Goal: Task Accomplishment & Management: Complete application form

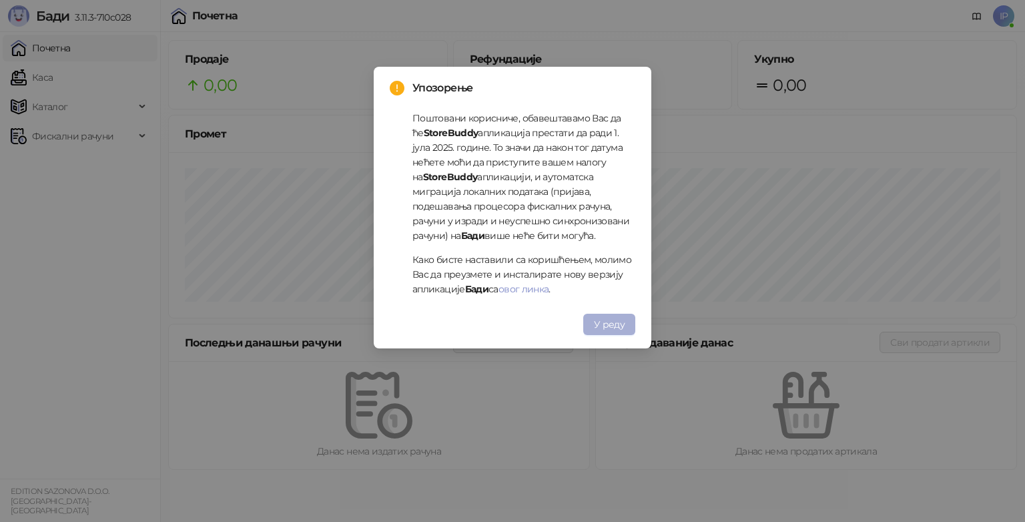
click at [621, 321] on span "У реду" at bounding box center [609, 324] width 31 height 12
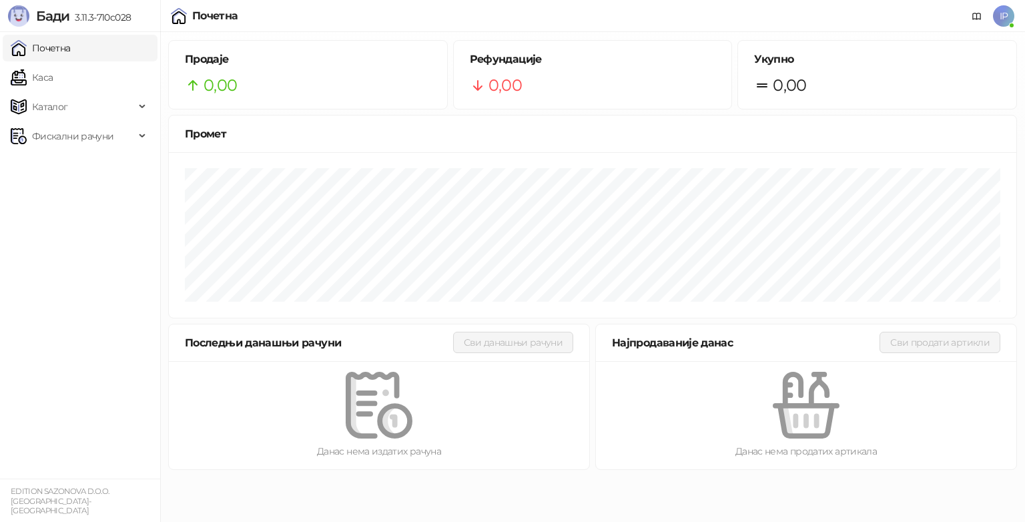
click at [1007, 9] on span "IP" at bounding box center [1003, 15] width 21 height 21
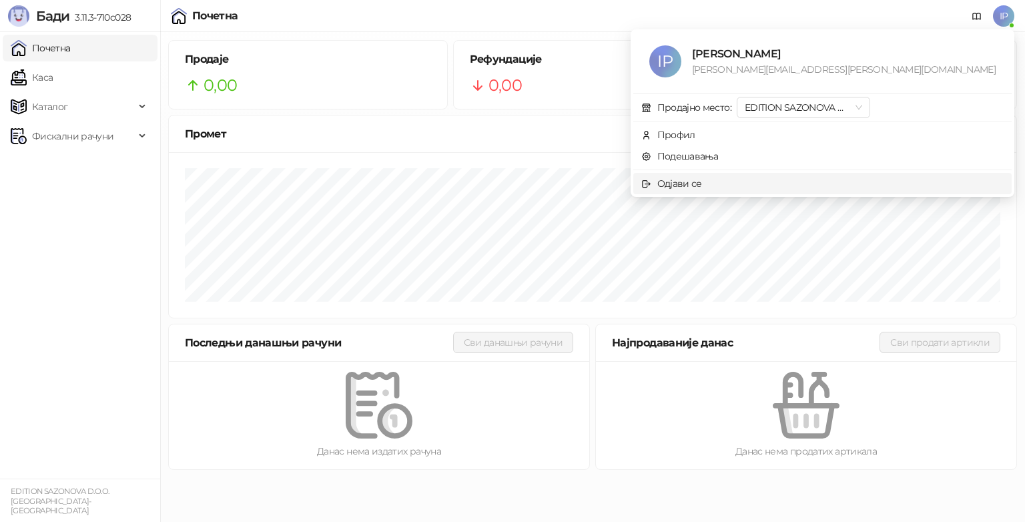
click at [702, 188] on div "Одјави се" at bounding box center [679, 183] width 45 height 15
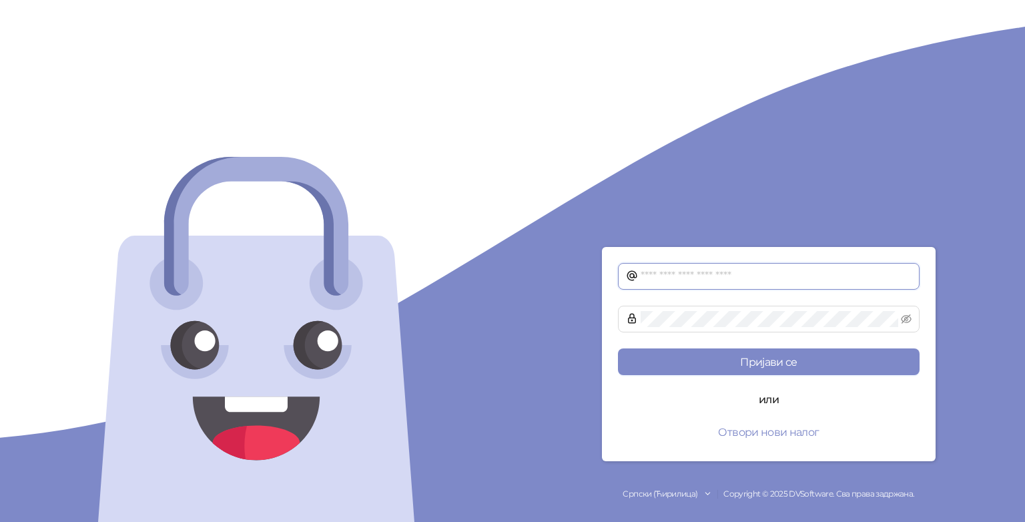
click at [776, 276] on input "text" at bounding box center [776, 276] width 271 height 16
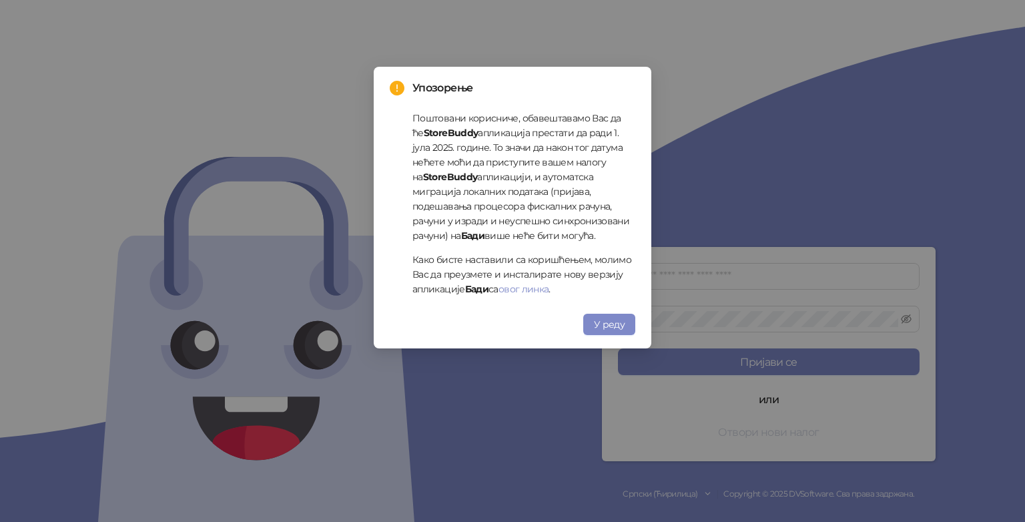
click at [778, 436] on div "Упозорење Поштовани корисниче, обавештавамо Вас да ће StoreBuddy апликација пре…" at bounding box center [512, 261] width 1025 height 522
click at [609, 331] on button "У реду" at bounding box center [609, 324] width 52 height 21
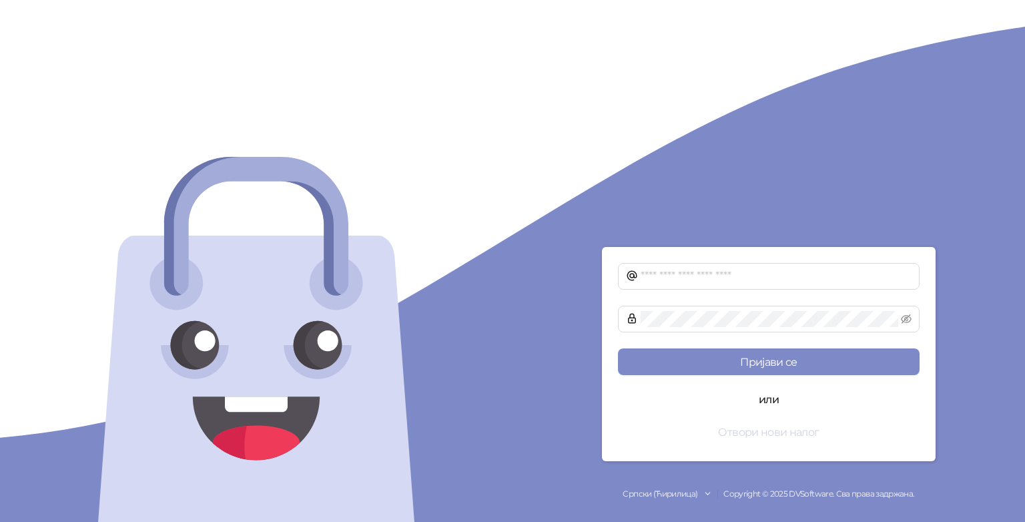
click at [762, 435] on button "Отвори нови налог" at bounding box center [769, 432] width 302 height 27
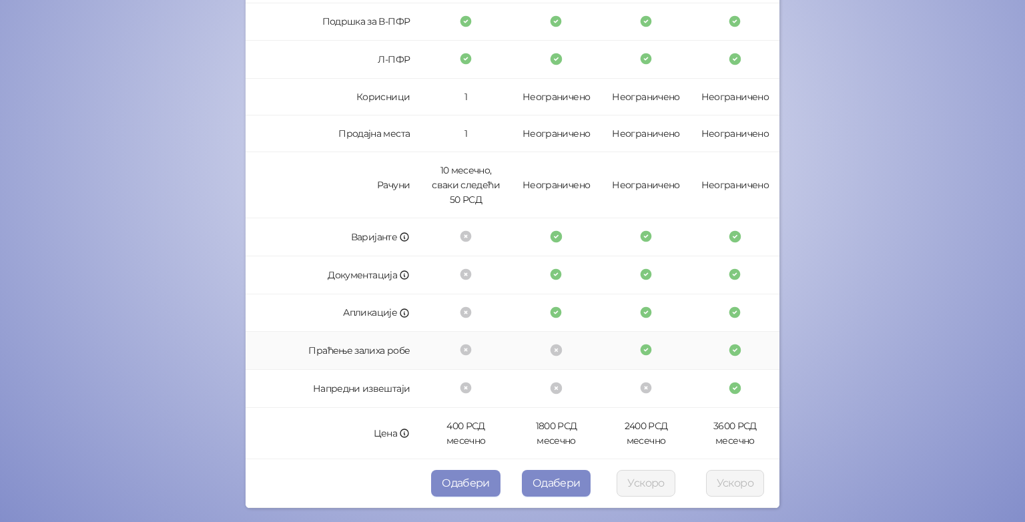
scroll to position [302, 0]
click at [469, 471] on button "Одабери" at bounding box center [465, 483] width 69 height 27
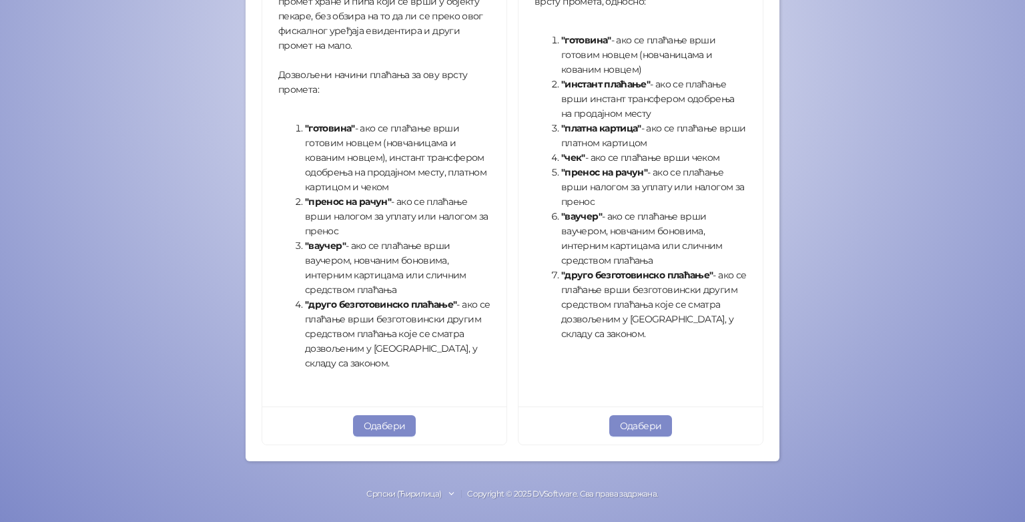
scroll to position [449, 0]
click at [645, 429] on button "Одабери" at bounding box center [640, 425] width 63 height 21
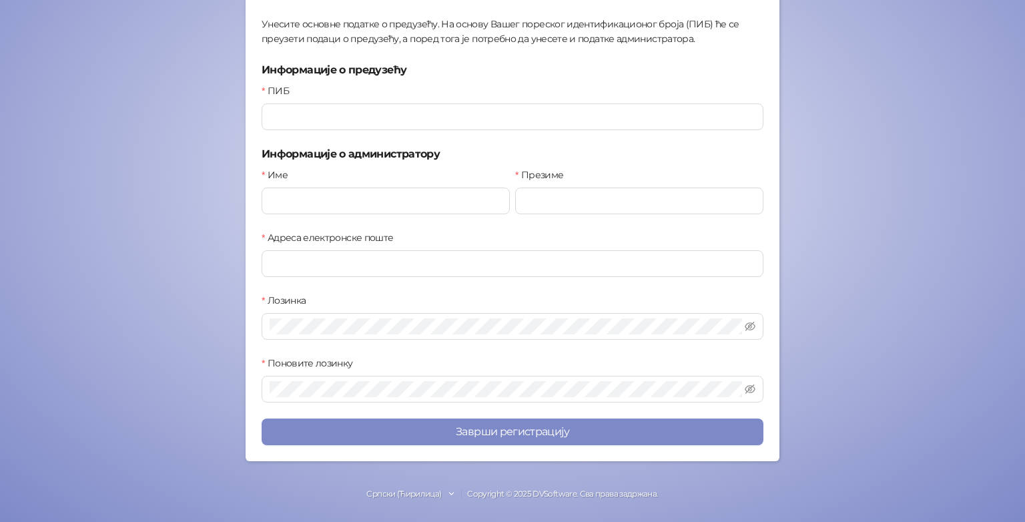
scroll to position [168, 0]
click at [367, 131] on div "Назад Регистрација на Бади Пакет Врста промета Подаци предузећа Крај Унесите ос…" at bounding box center [513, 185] width 502 height 519
click at [406, 113] on input "ПИБ" at bounding box center [513, 116] width 502 height 27
type input "*********"
click at [340, 206] on input "Име" at bounding box center [386, 201] width 248 height 27
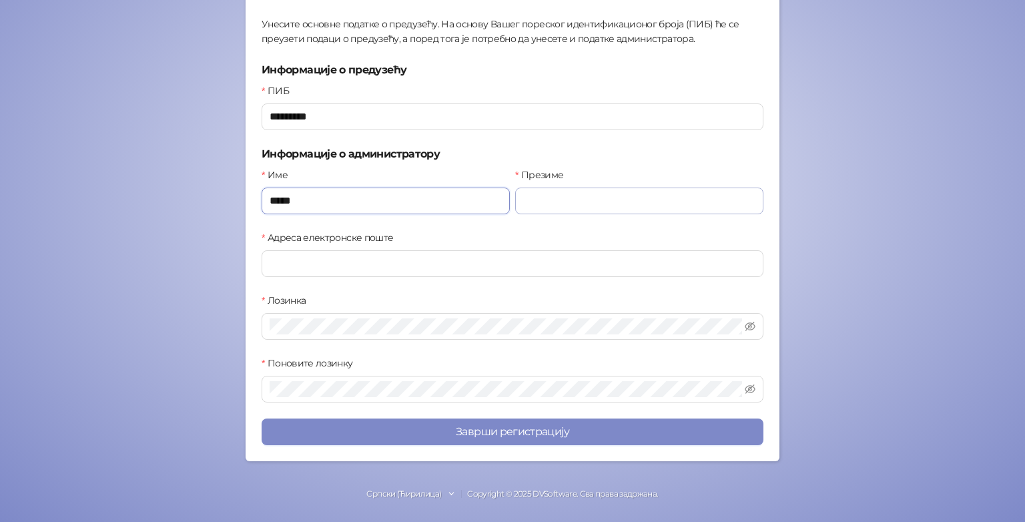
type input "*****"
click at [577, 203] on input "Презиме" at bounding box center [639, 201] width 248 height 27
type input "**********"
click at [435, 248] on div "Адреса електронске поште" at bounding box center [513, 240] width 502 height 20
click at [435, 259] on input "Адреса електронске поште" at bounding box center [513, 263] width 502 height 27
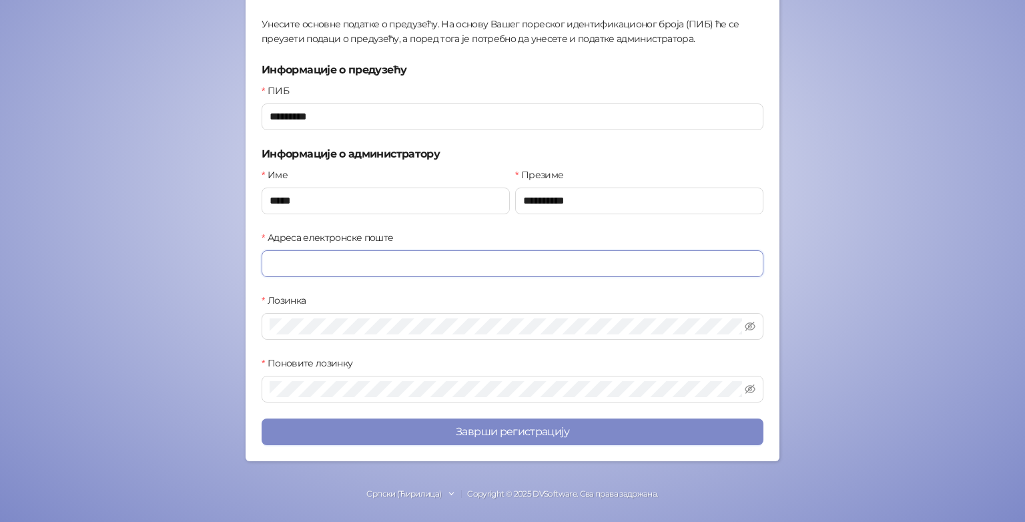
click at [435, 259] on input "Адреса електронске поште" at bounding box center [513, 263] width 502 height 27
click at [745, 324] on icon "eye-invisible" at bounding box center [750, 326] width 11 height 11
click at [561, 334] on span at bounding box center [513, 326] width 502 height 27
click at [457, 399] on span at bounding box center [513, 389] width 502 height 27
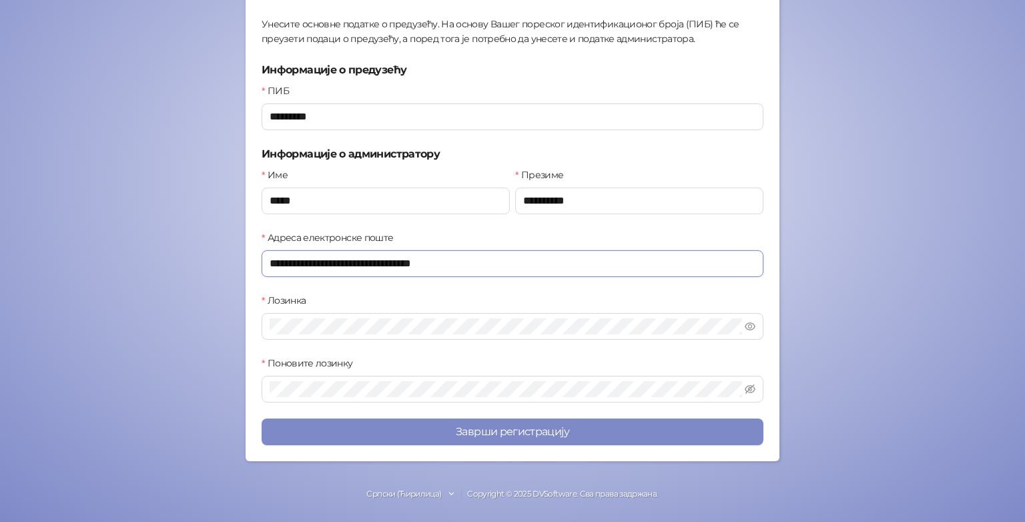
click at [338, 258] on input "**********" at bounding box center [513, 263] width 502 height 27
click at [745, 390] on icon "eye-invisible" at bounding box center [750, 388] width 11 height 9
type input "**********"
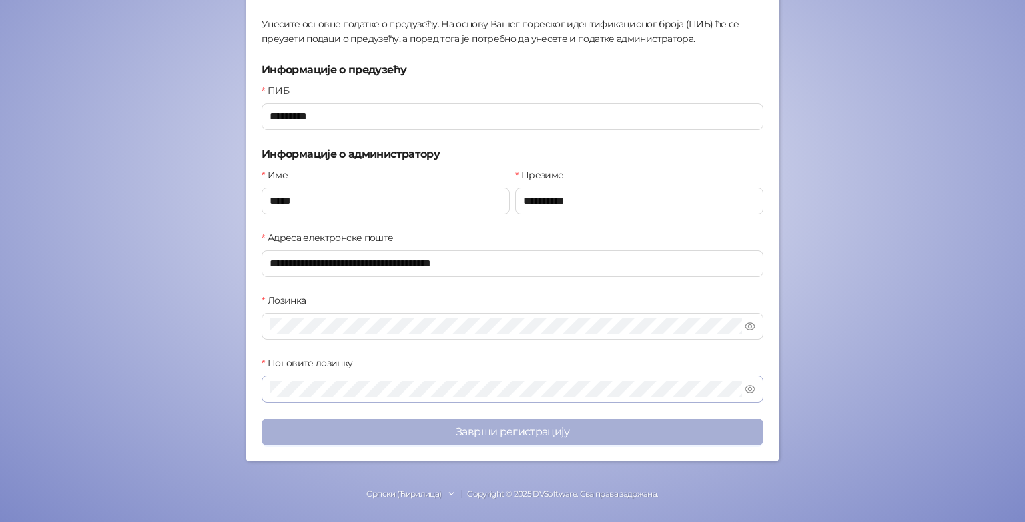
click at [526, 428] on button "Заврши регистрацију" at bounding box center [513, 432] width 502 height 27
